Goal: Use online tool/utility: Utilize a website feature to perform a specific function

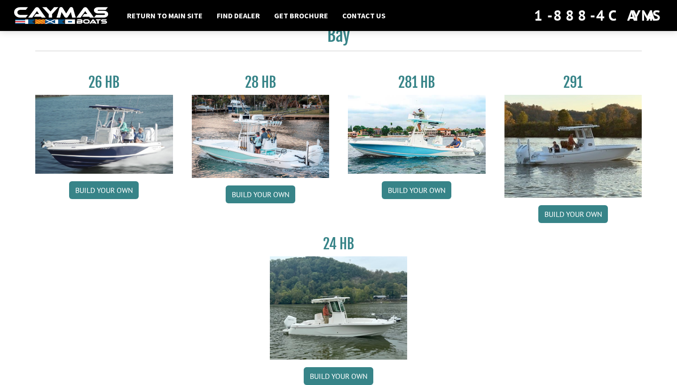
scroll to position [39, 0]
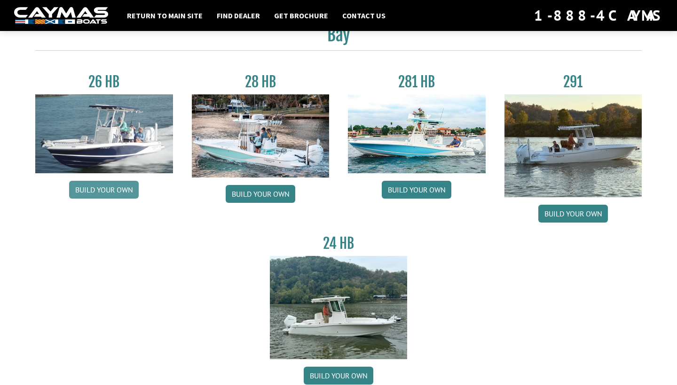
click at [103, 190] on link "Build your own" at bounding box center [104, 190] width 70 height 18
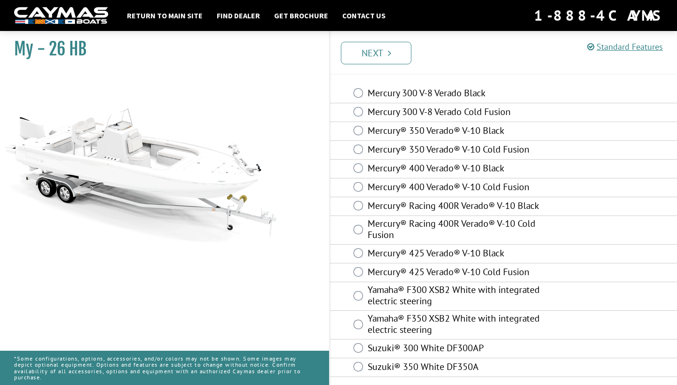
scroll to position [28, 0]
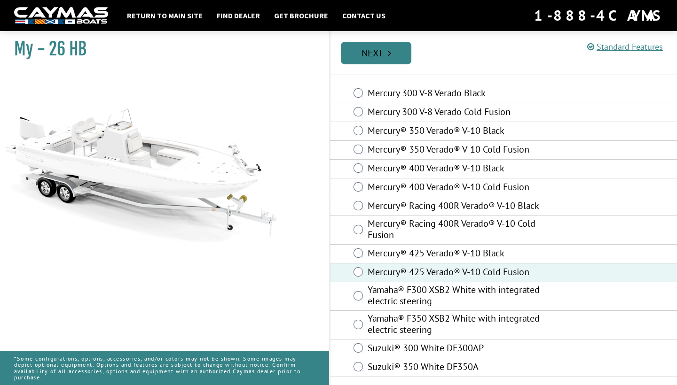
click at [371, 55] on link "Next" at bounding box center [376, 53] width 71 height 23
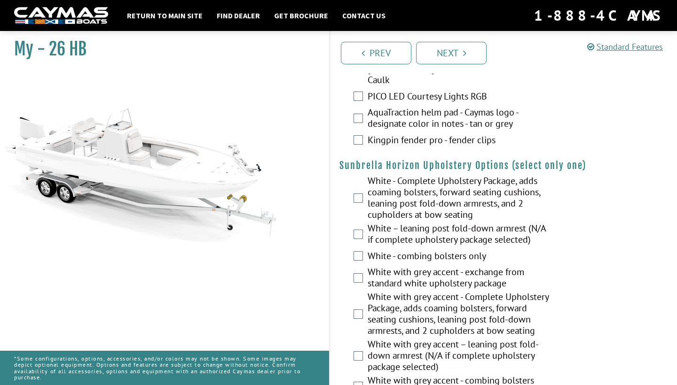
scroll to position [1761, 0]
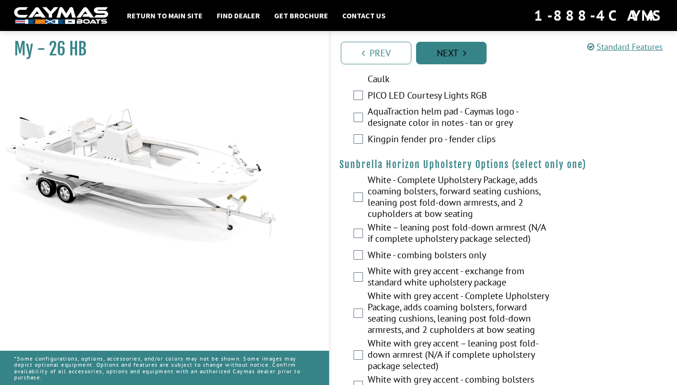
click at [435, 54] on link "Next" at bounding box center [451, 53] width 71 height 23
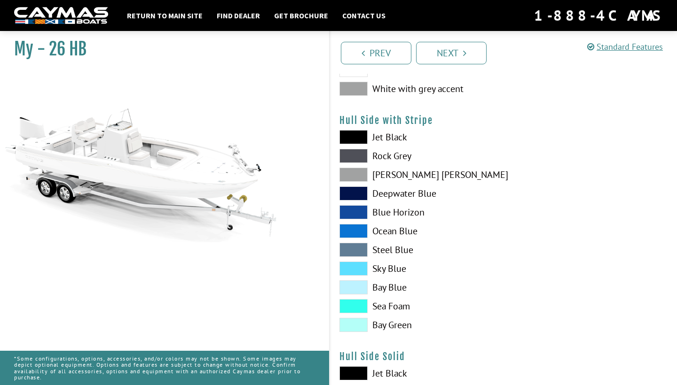
scroll to position [134, 0]
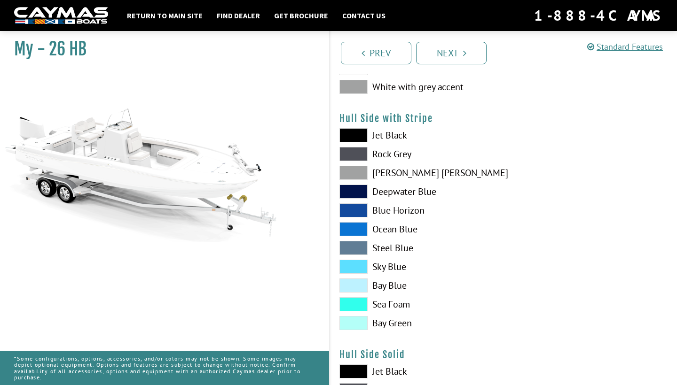
click at [357, 231] on span at bounding box center [353, 229] width 28 height 14
click at [357, 287] on span at bounding box center [353, 286] width 28 height 14
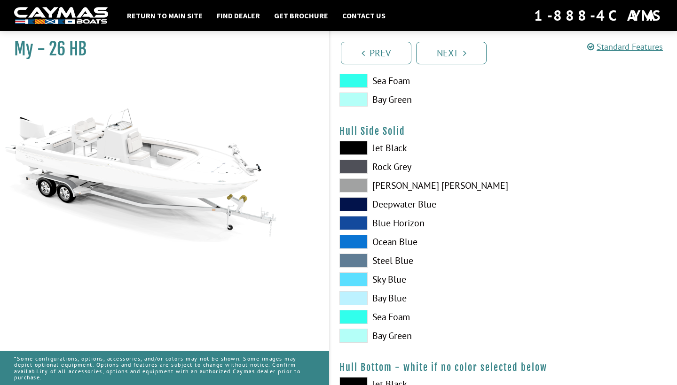
scroll to position [359, 0]
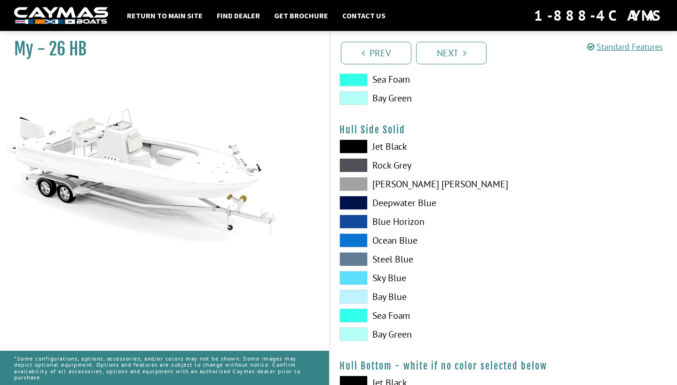
click at [361, 276] on span at bounding box center [353, 278] width 28 height 14
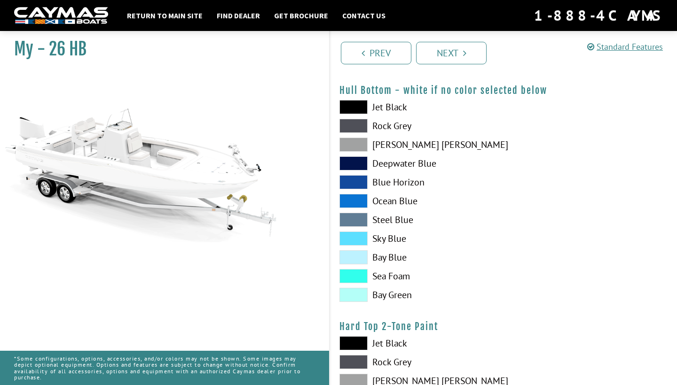
scroll to position [635, 0]
click at [353, 258] on span at bounding box center [353, 258] width 28 height 14
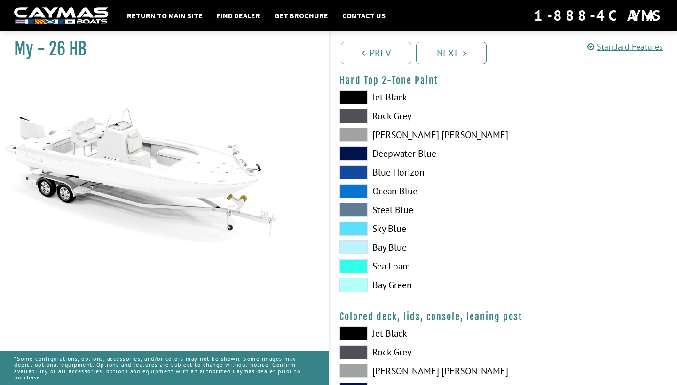
scroll to position [882, 0]
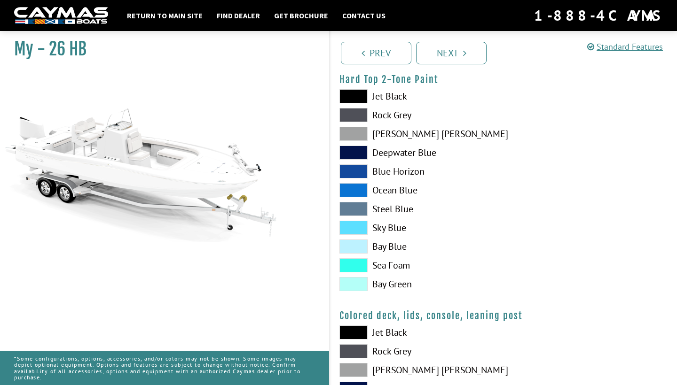
click at [356, 245] on span at bounding box center [353, 247] width 28 height 14
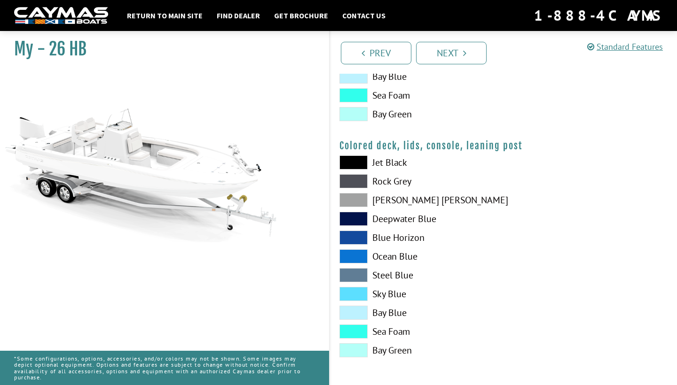
scroll to position [1052, 0]
click at [358, 253] on span at bounding box center [353, 257] width 28 height 14
click at [452, 49] on link "Next" at bounding box center [451, 53] width 71 height 23
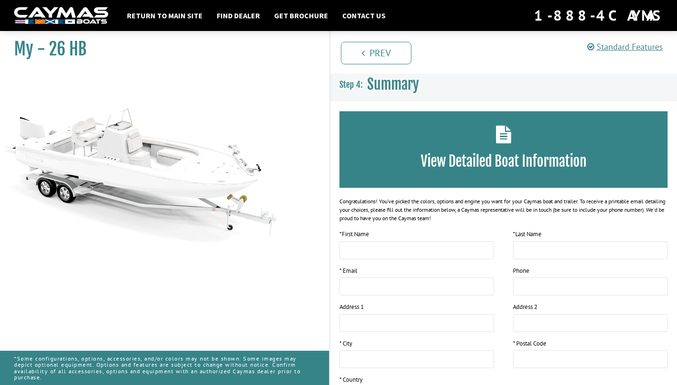
scroll to position [0, 0]
click at [165, 15] on link "Return to main site" at bounding box center [164, 15] width 85 height 12
